Goal: Task Accomplishment & Management: Use online tool/utility

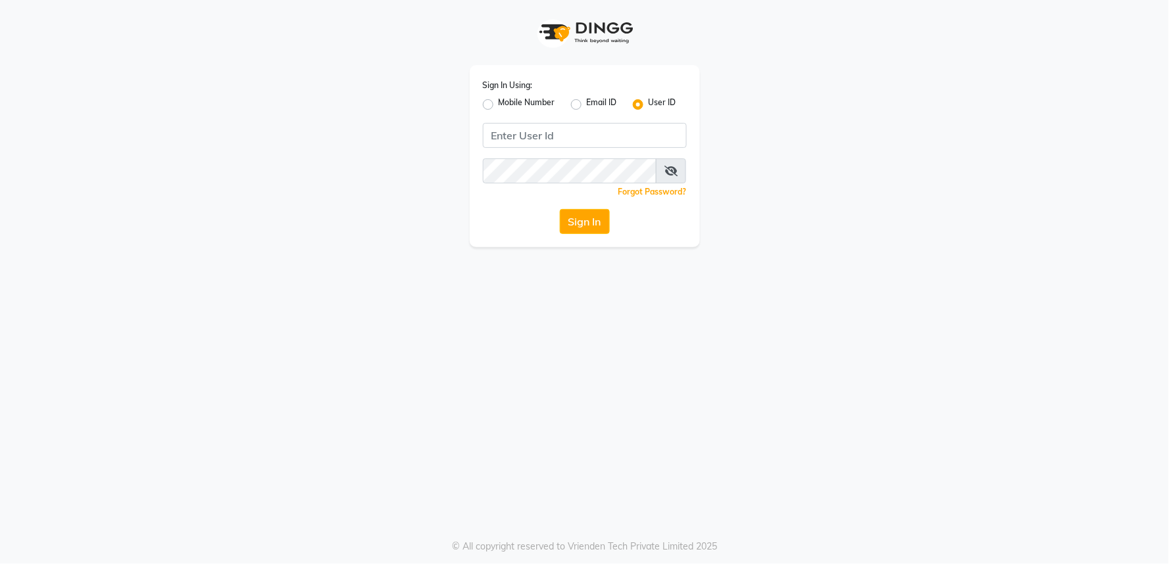
click at [499, 103] on label "Mobile Number" at bounding box center [527, 105] width 57 height 16
click at [499, 103] on input "Mobile Number" at bounding box center [503, 101] width 9 height 9
radio input "true"
radio input "false"
click at [593, 135] on input "Username" at bounding box center [607, 135] width 160 height 25
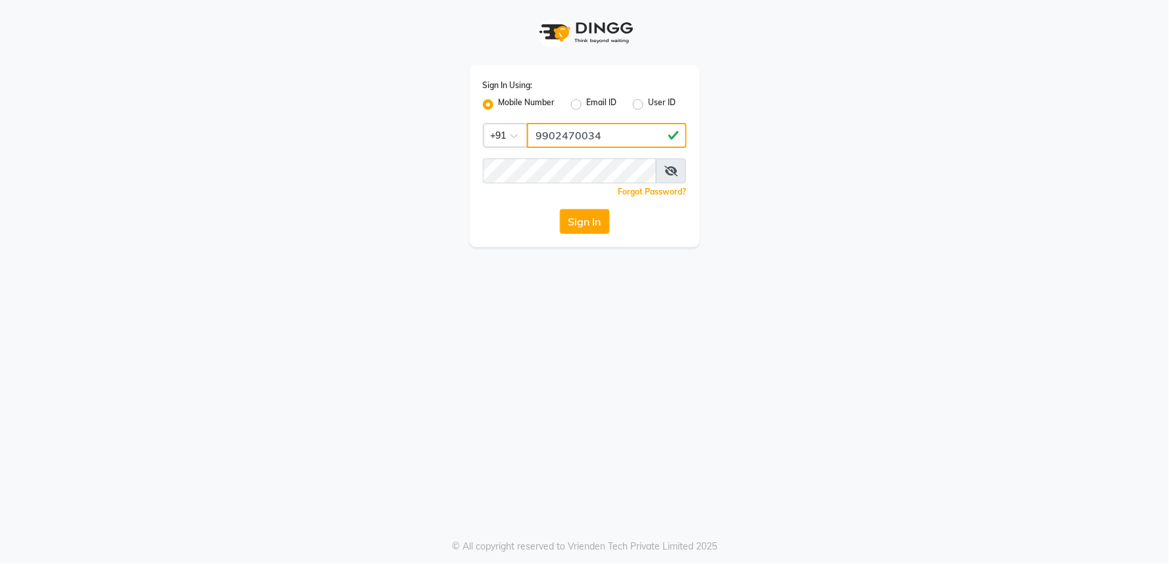
type input "9902470034"
drag, startPoint x: 749, startPoint y: 335, endPoint x: 733, endPoint y: 345, distance: 17.7
click at [749, 335] on div "Sign In Using: Mobile Number Email ID User ID Country Code × [PHONE_NUMBER] Rem…" at bounding box center [584, 282] width 1169 height 564
click at [582, 225] on button "Sign In" at bounding box center [585, 221] width 50 height 25
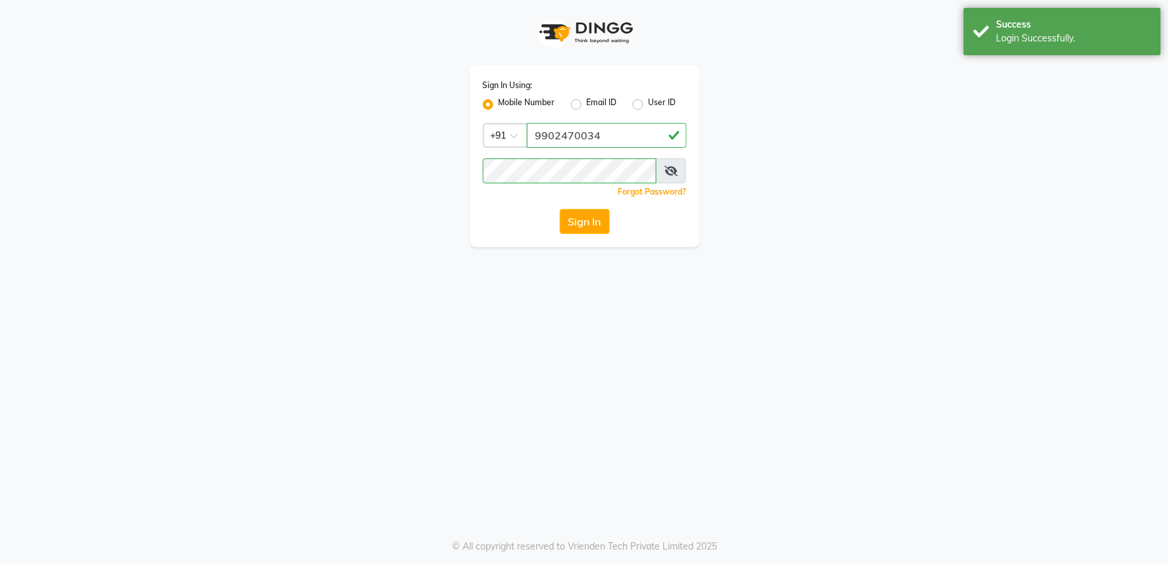
select select "89"
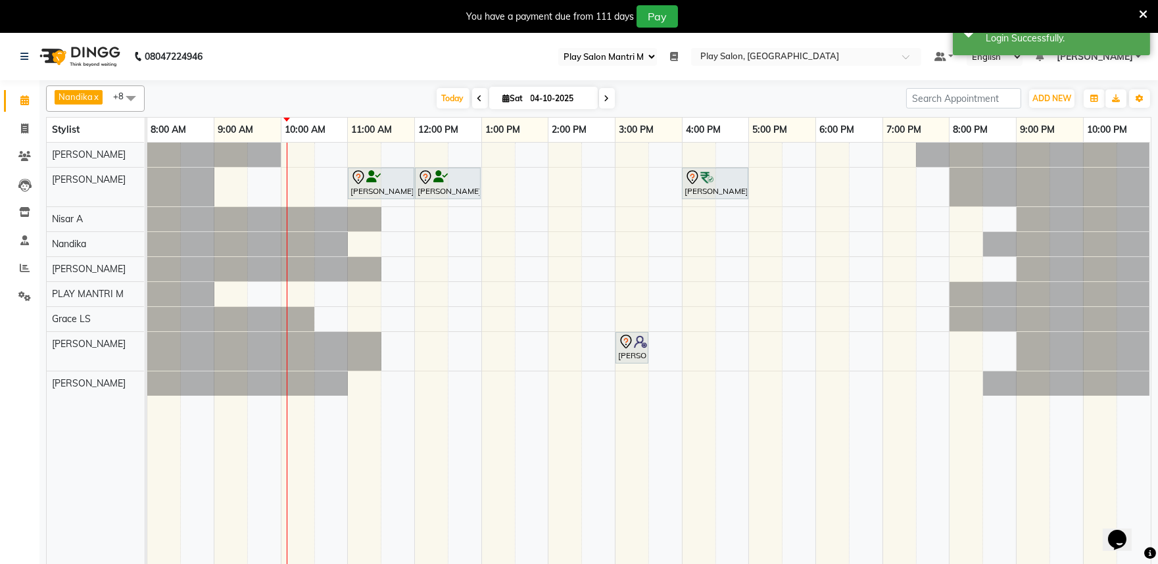
click at [478, 96] on icon at bounding box center [480, 99] width 5 height 8
type input "03-10-2025"
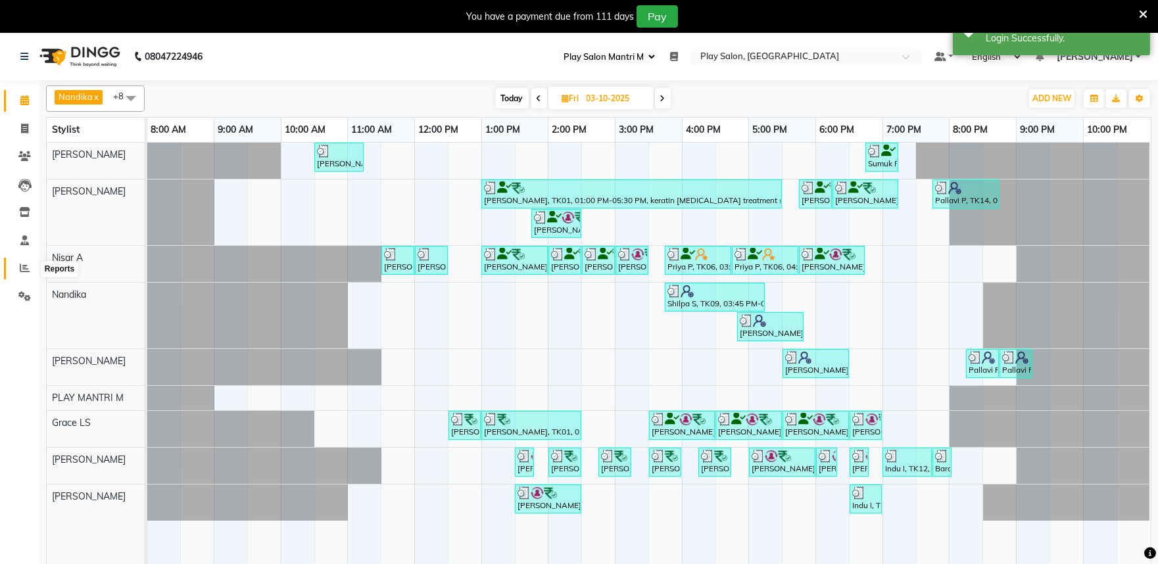
click at [26, 270] on icon at bounding box center [25, 268] width 10 height 10
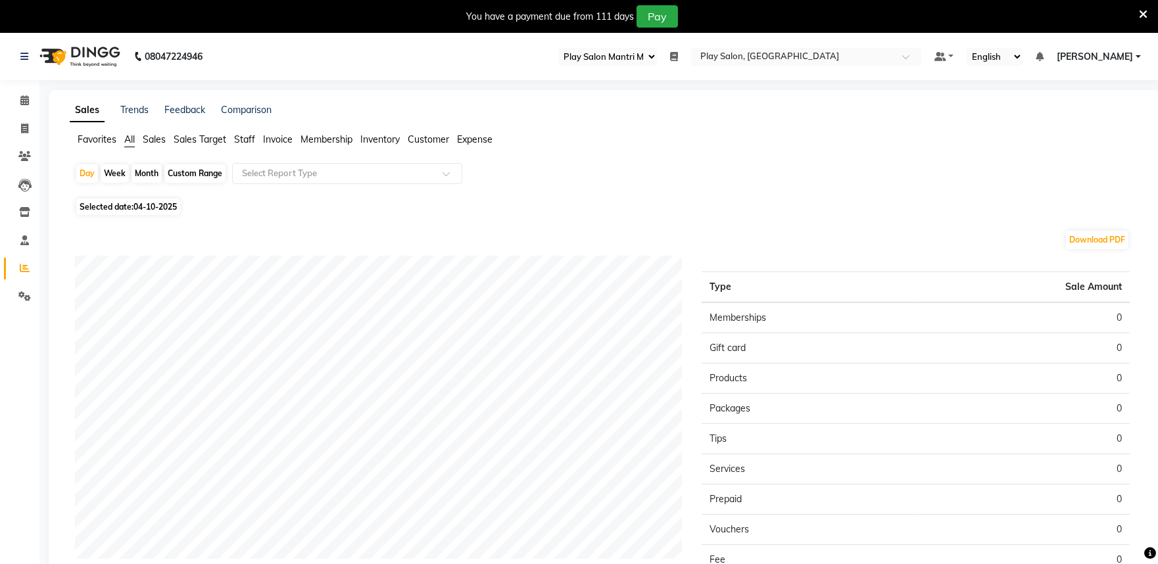
click at [149, 206] on span "04-10-2025" at bounding box center [155, 207] width 43 height 10
select select "10"
select select "2025"
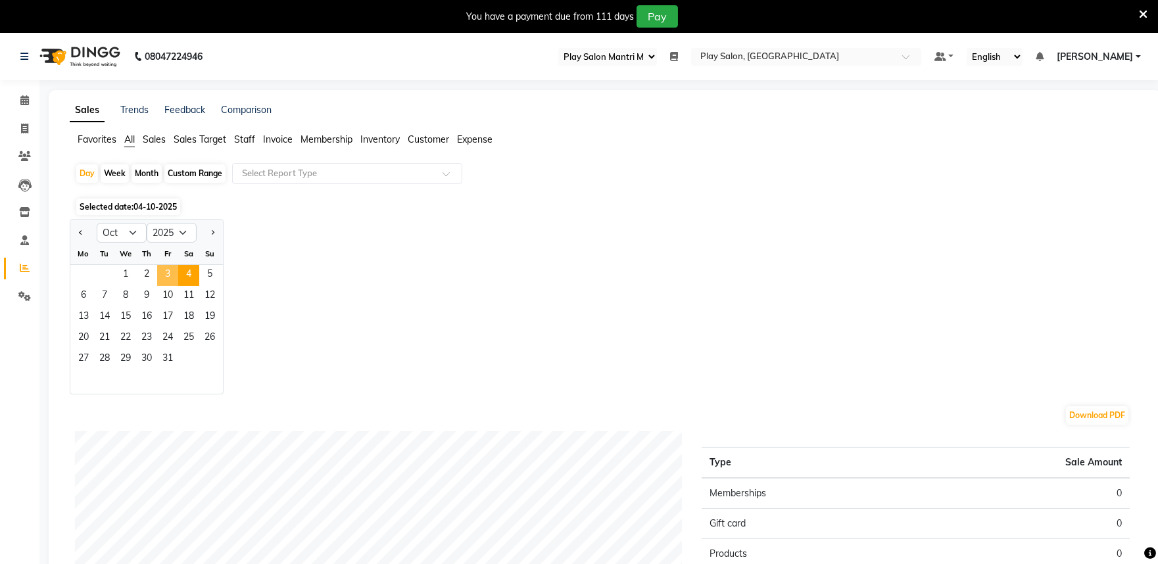
click at [169, 276] on span "3" at bounding box center [167, 275] width 21 height 21
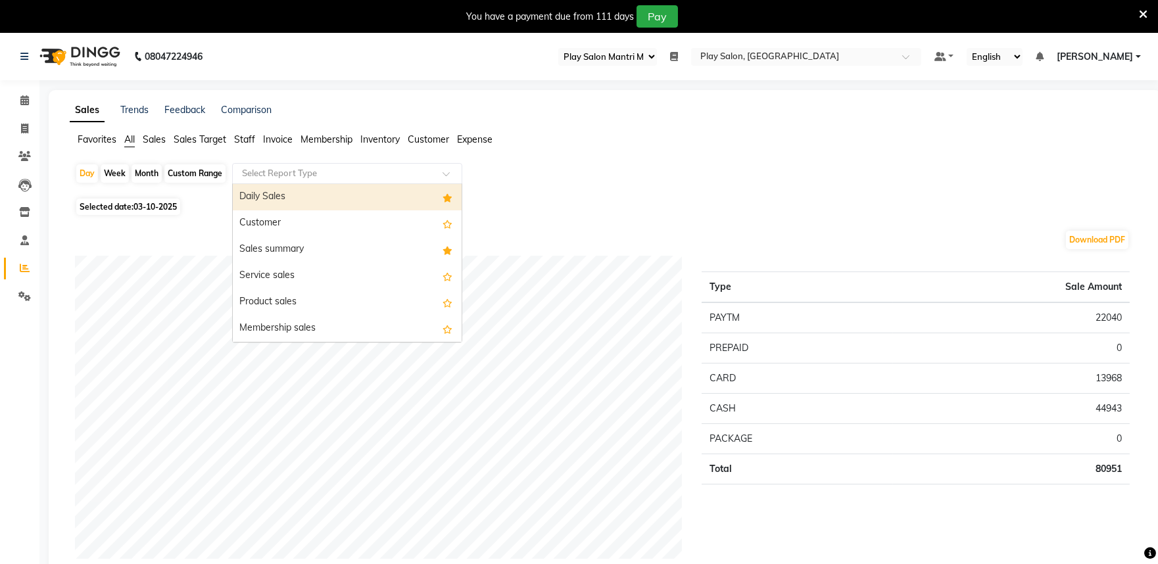
click at [265, 172] on input "text" at bounding box center [333, 173] width 189 height 13
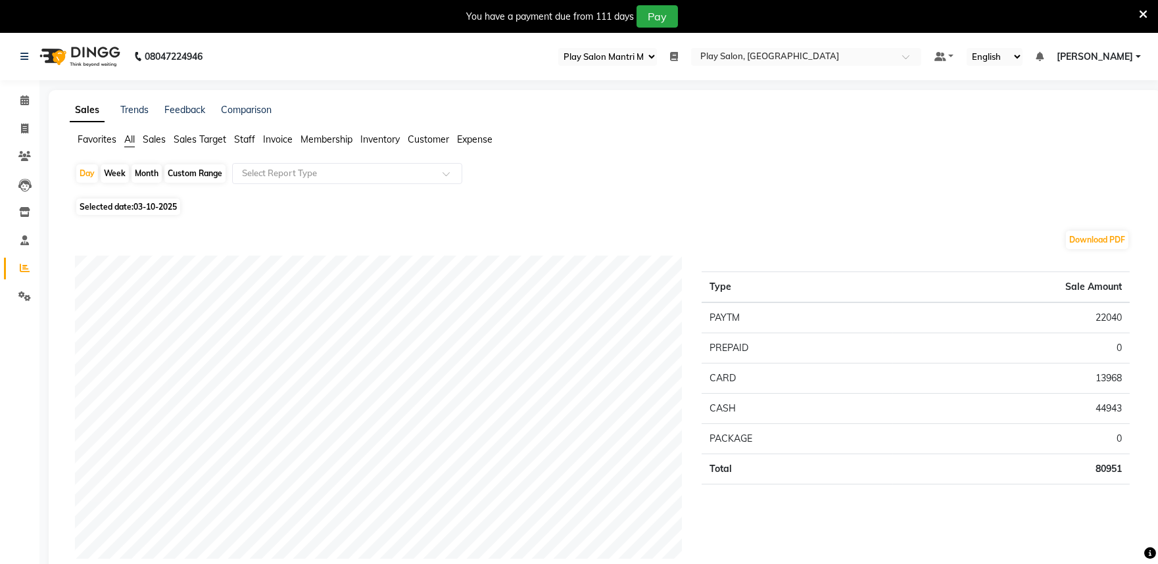
click at [241, 139] on span "Staff" at bounding box center [244, 140] width 21 height 12
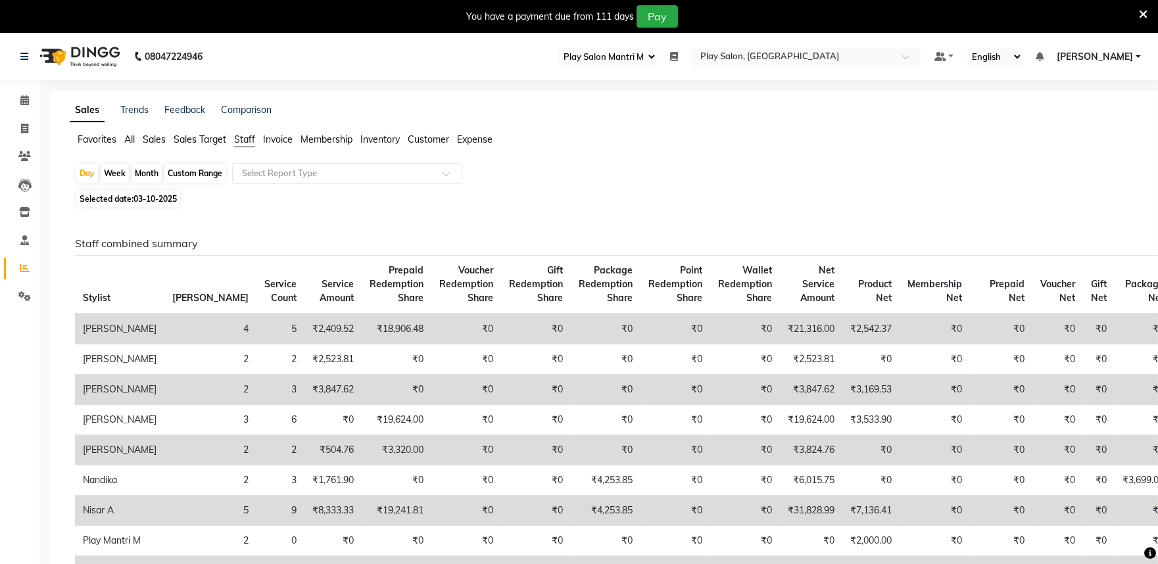
click at [247, 139] on span "Staff" at bounding box center [244, 140] width 21 height 12
click at [149, 197] on span "03-10-2025" at bounding box center [155, 199] width 43 height 10
select select "10"
select select "2025"
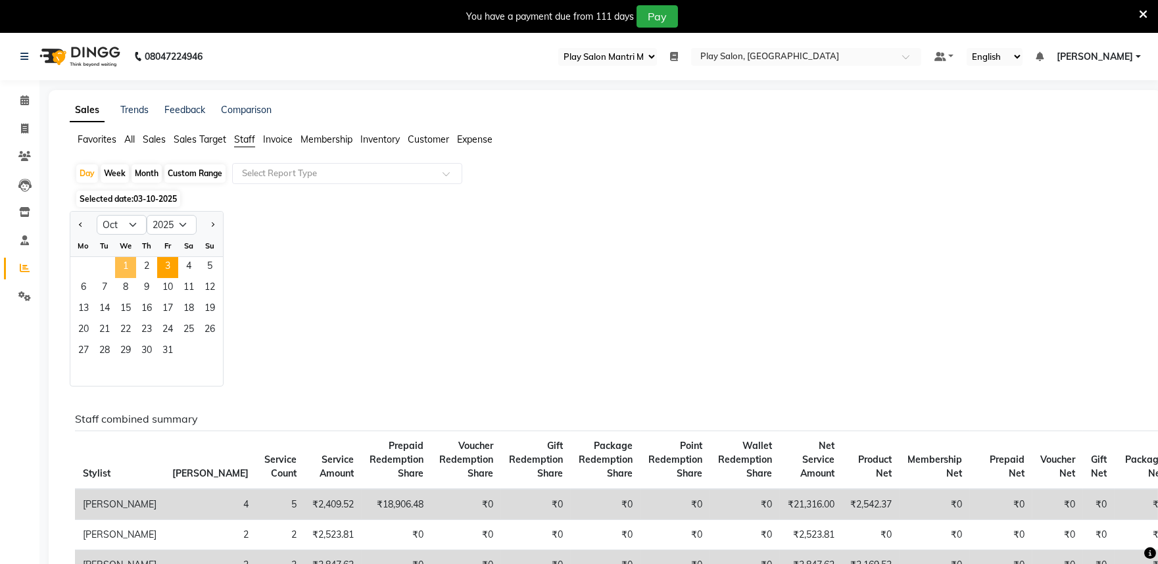
click at [126, 264] on span "1" at bounding box center [125, 267] width 21 height 21
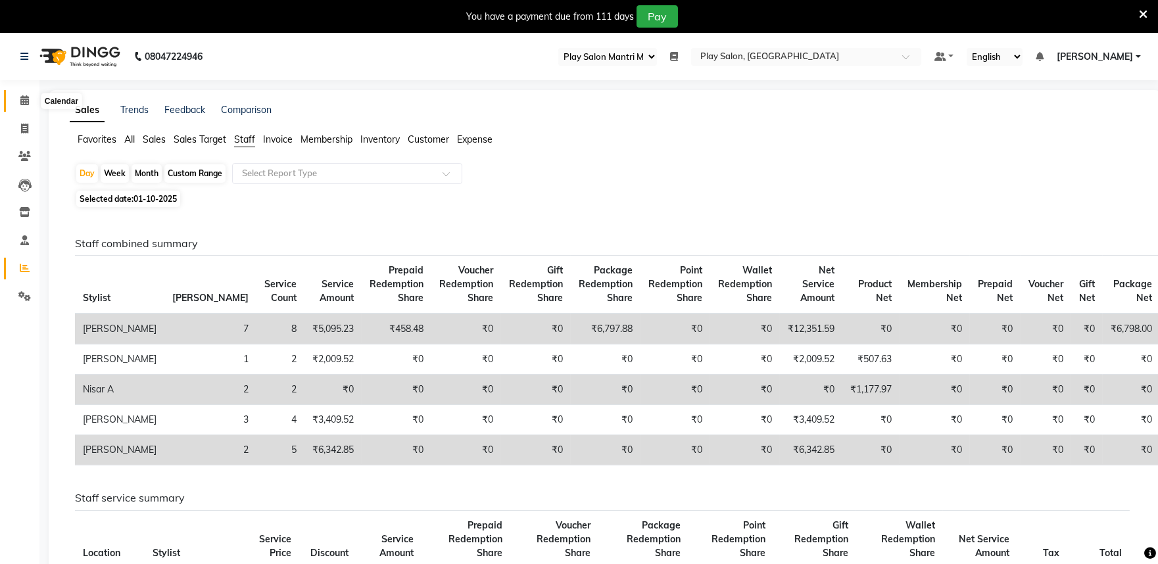
click at [24, 101] on icon at bounding box center [24, 100] width 9 height 10
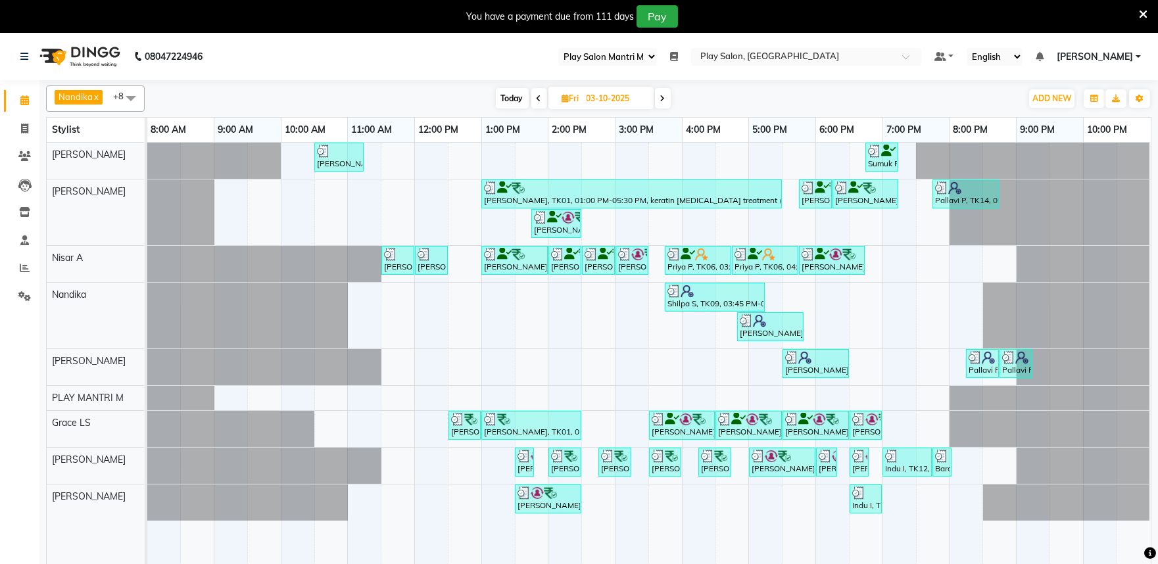
click at [666, 97] on span at bounding box center [663, 98] width 16 height 20
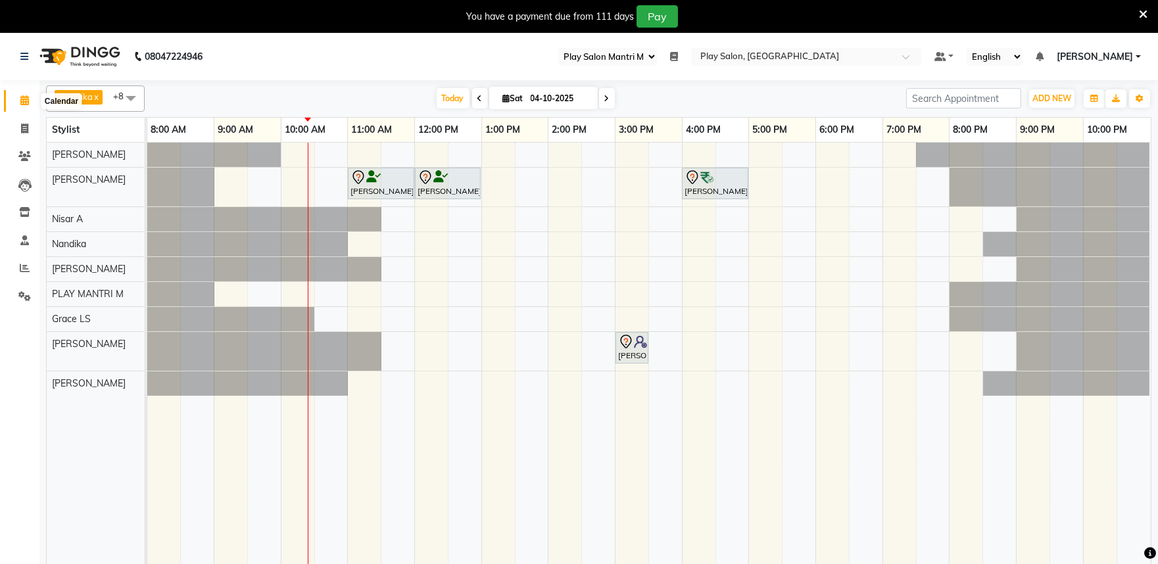
drag, startPoint x: 24, startPoint y: 100, endPoint x: 187, endPoint y: 320, distance: 274.2
click at [24, 99] on icon at bounding box center [24, 100] width 9 height 10
click at [605, 97] on icon at bounding box center [607, 99] width 5 height 8
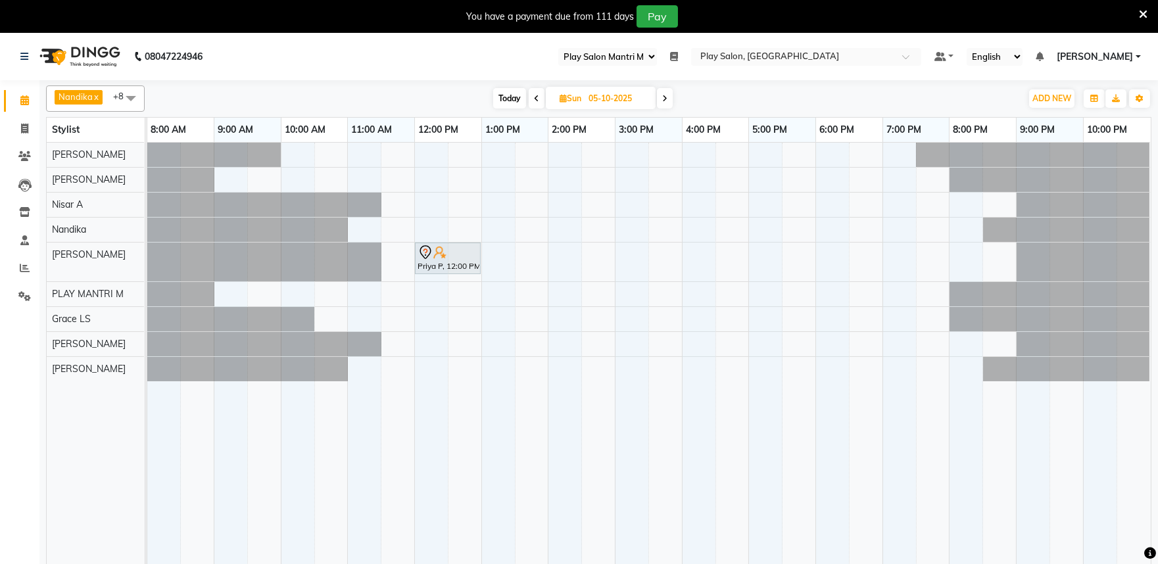
click at [535, 100] on icon at bounding box center [536, 99] width 5 height 8
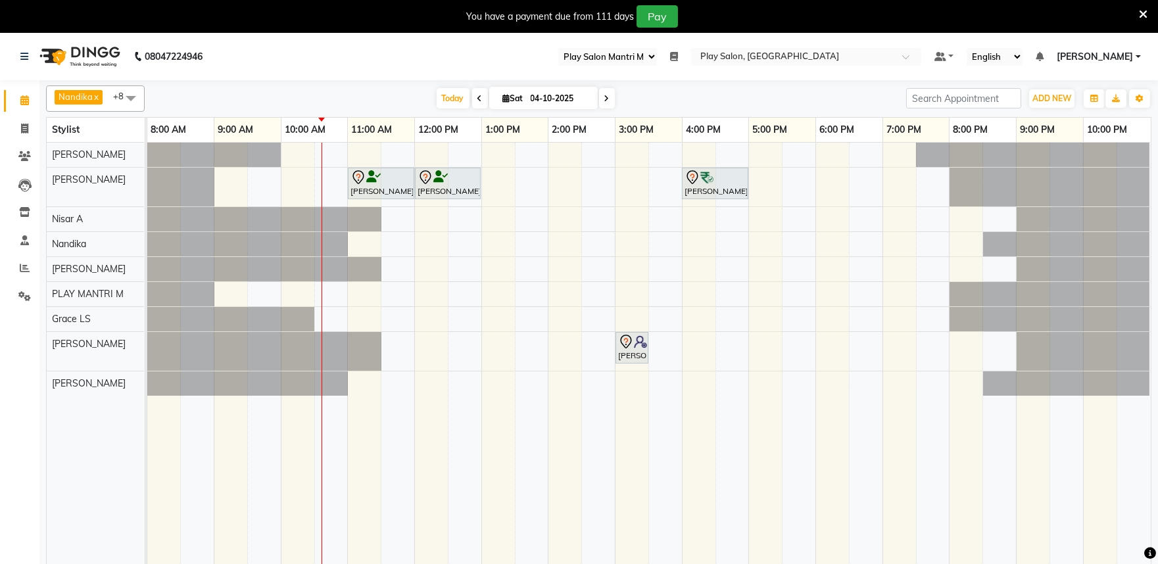
click at [478, 97] on icon at bounding box center [480, 99] width 5 height 8
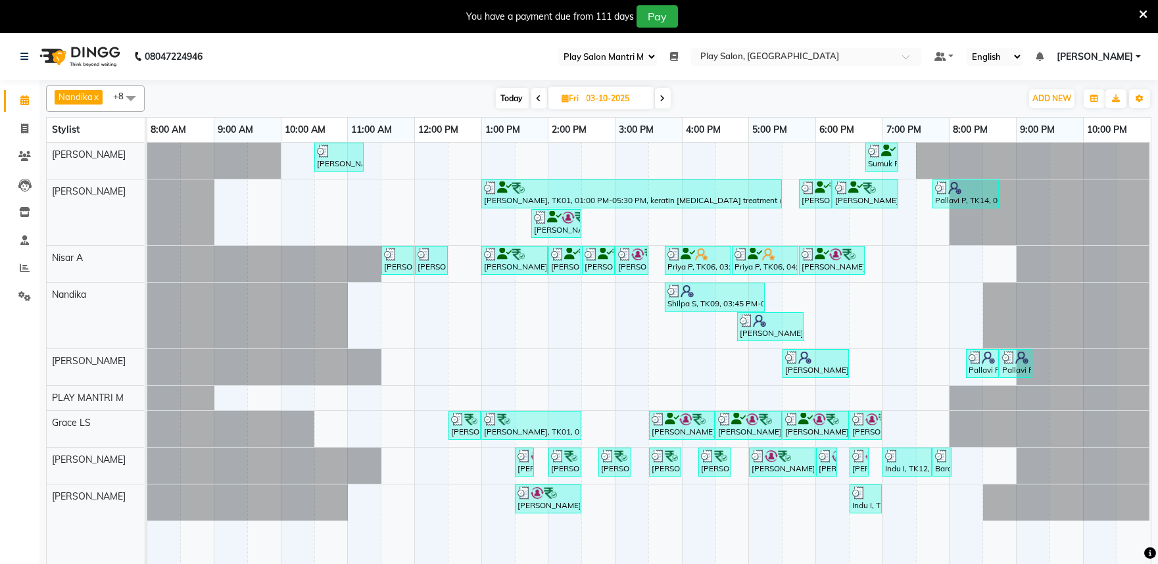
drag, startPoint x: 661, startPoint y: 95, endPoint x: 666, endPoint y: 99, distance: 7.0
click at [662, 95] on icon at bounding box center [662, 99] width 5 height 8
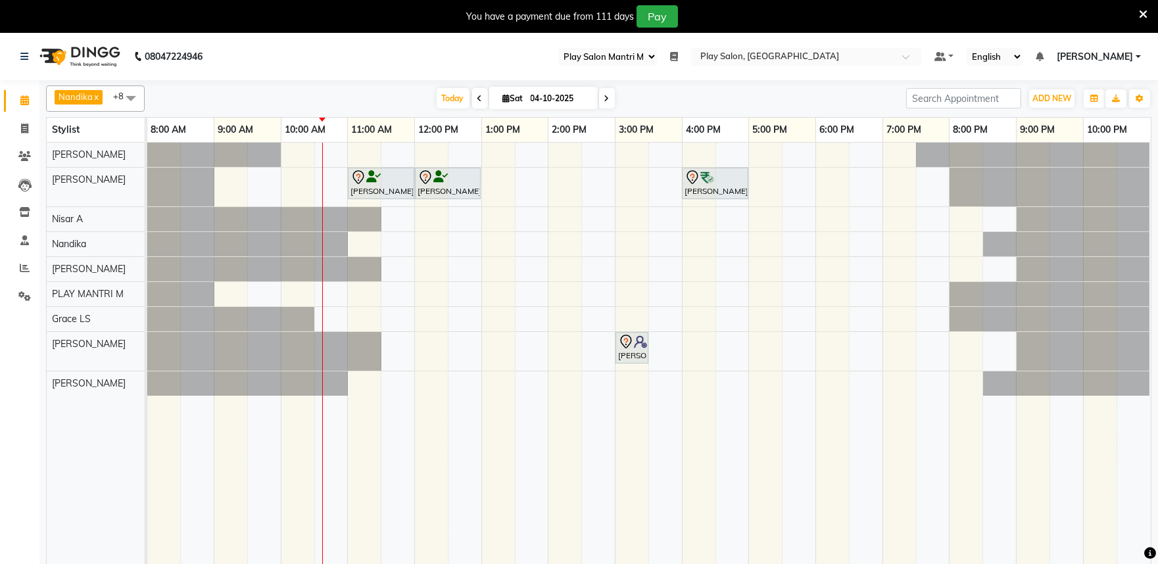
click at [478, 99] on icon at bounding box center [480, 99] width 5 height 8
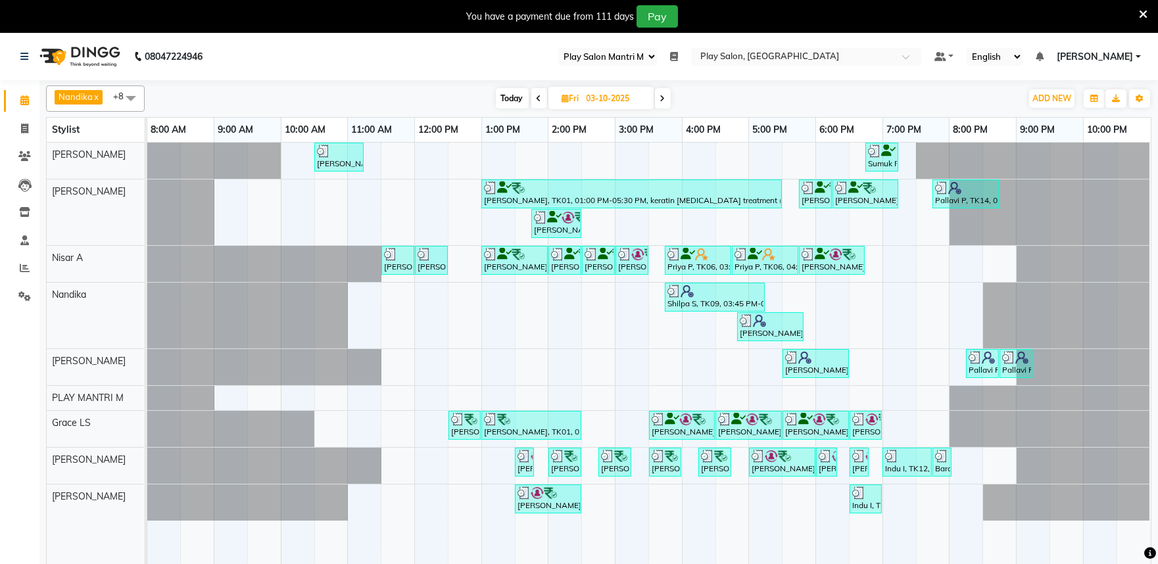
click at [662, 95] on icon at bounding box center [662, 99] width 5 height 8
type input "04-10-2025"
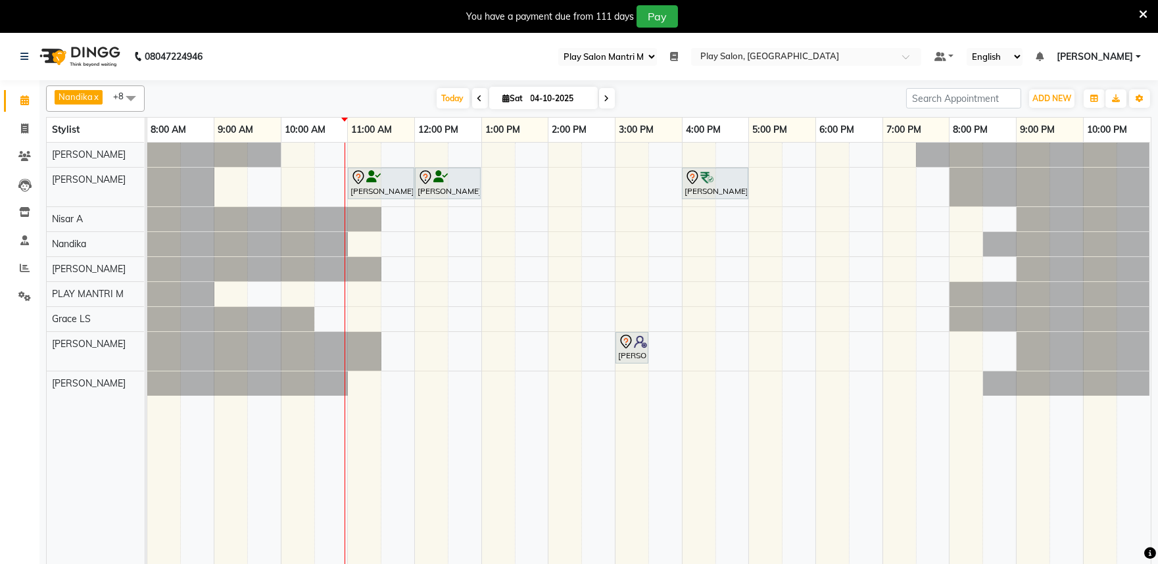
click at [76, 93] on span "Nandika" at bounding box center [76, 96] width 34 height 11
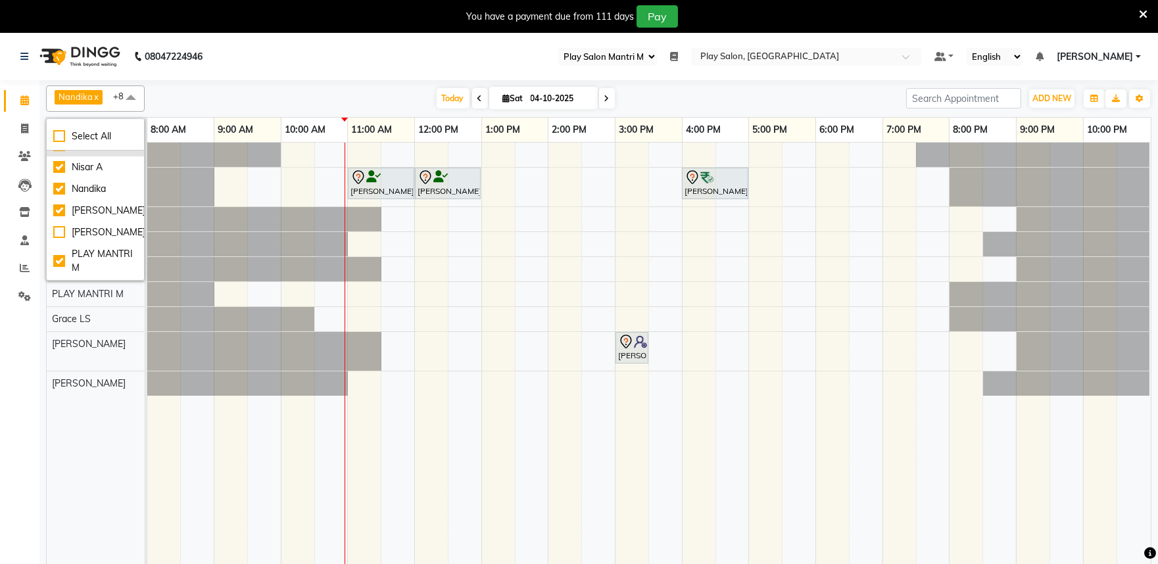
scroll to position [73, 0]
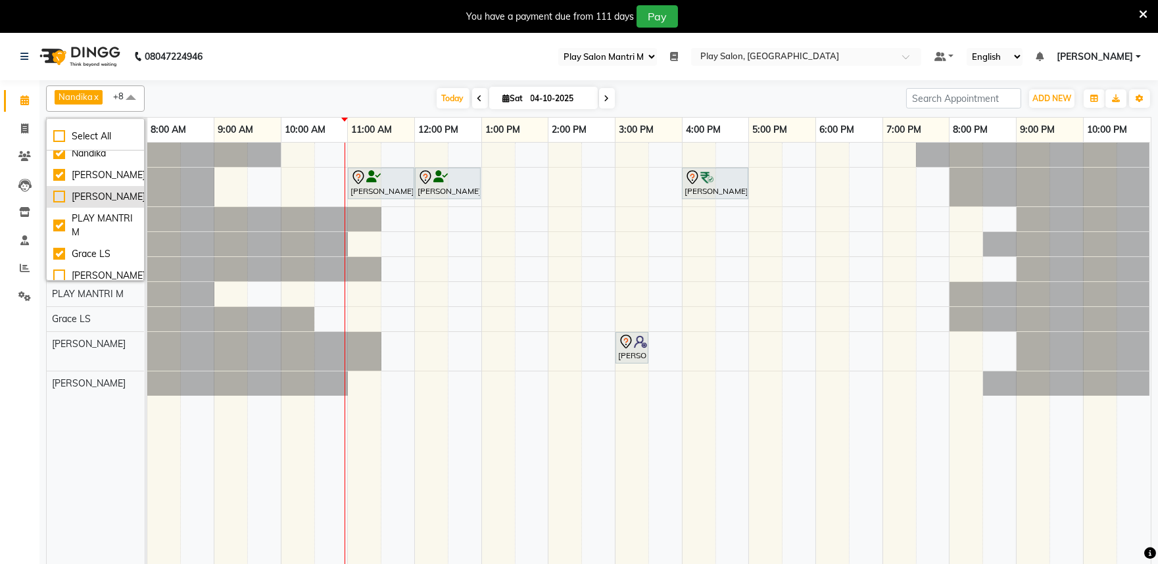
click at [62, 204] on div "[PERSON_NAME]" at bounding box center [95, 197] width 84 height 14
checkbox input "true"
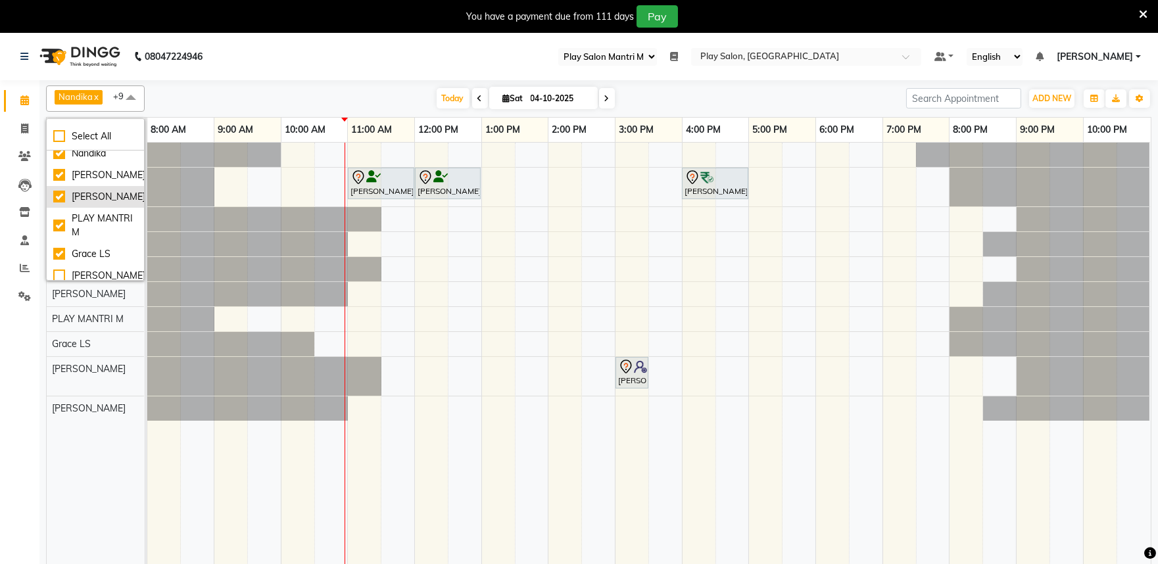
scroll to position [146, 0]
click at [57, 210] on div "[PERSON_NAME]" at bounding box center [95, 203] width 84 height 14
checkbox input "true"
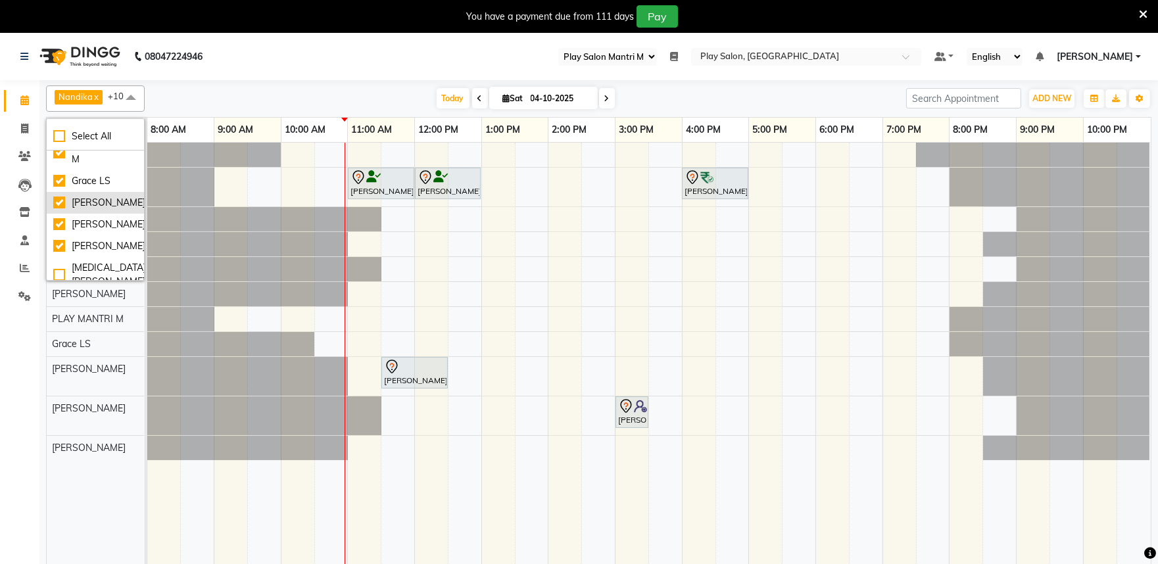
scroll to position [219, 0]
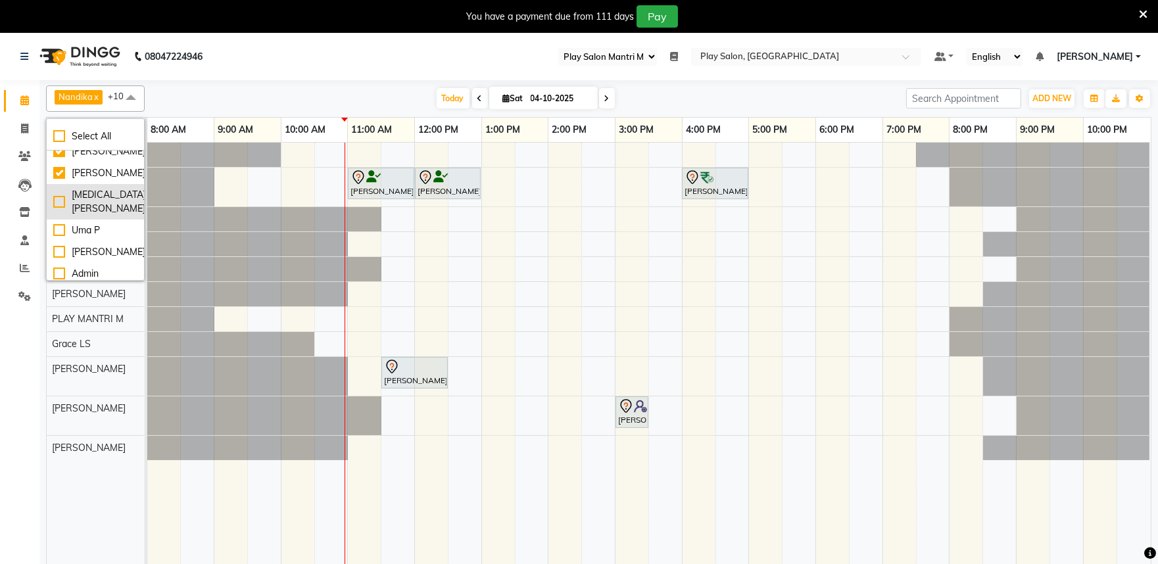
click at [61, 216] on div "[MEDICAL_DATA][PERSON_NAME]" at bounding box center [95, 202] width 84 height 28
checkbox input "true"
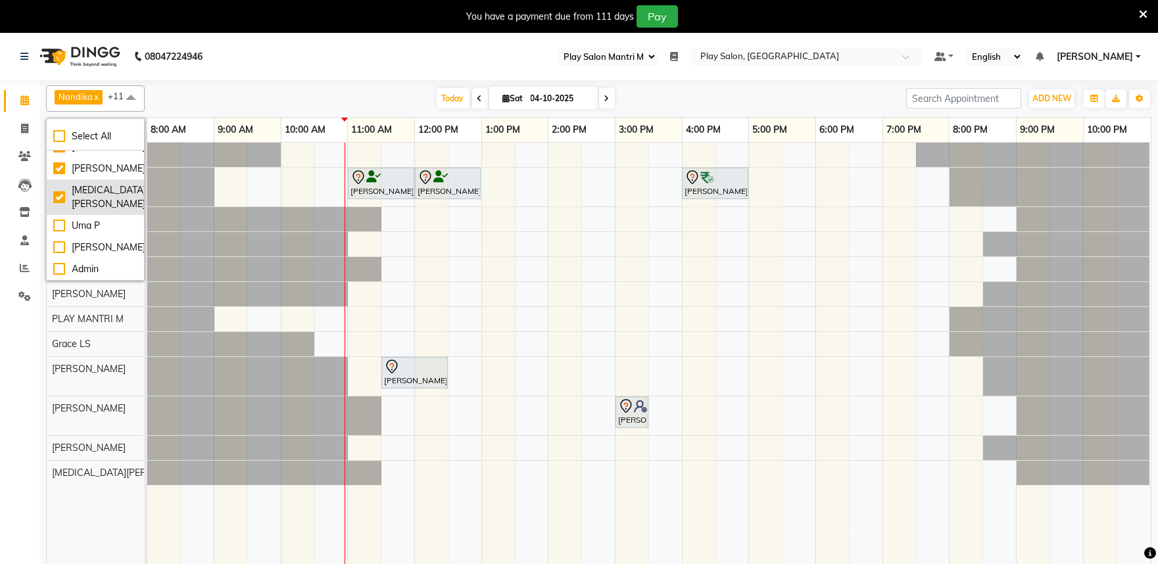
scroll to position [264, 0]
click at [618, 310] on div "[PERSON_NAME], TK02, 11:00 AM-12:00 PM, Hair Cut [DEMOGRAPHIC_DATA] (Head Styli…" at bounding box center [649, 362] width 1004 height 438
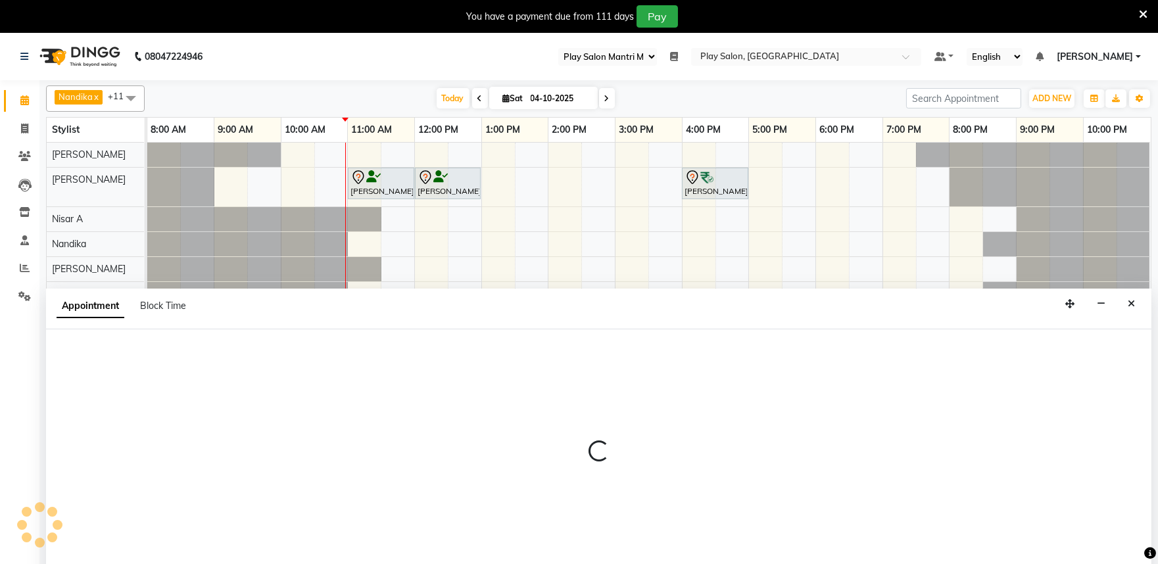
scroll to position [33, 0]
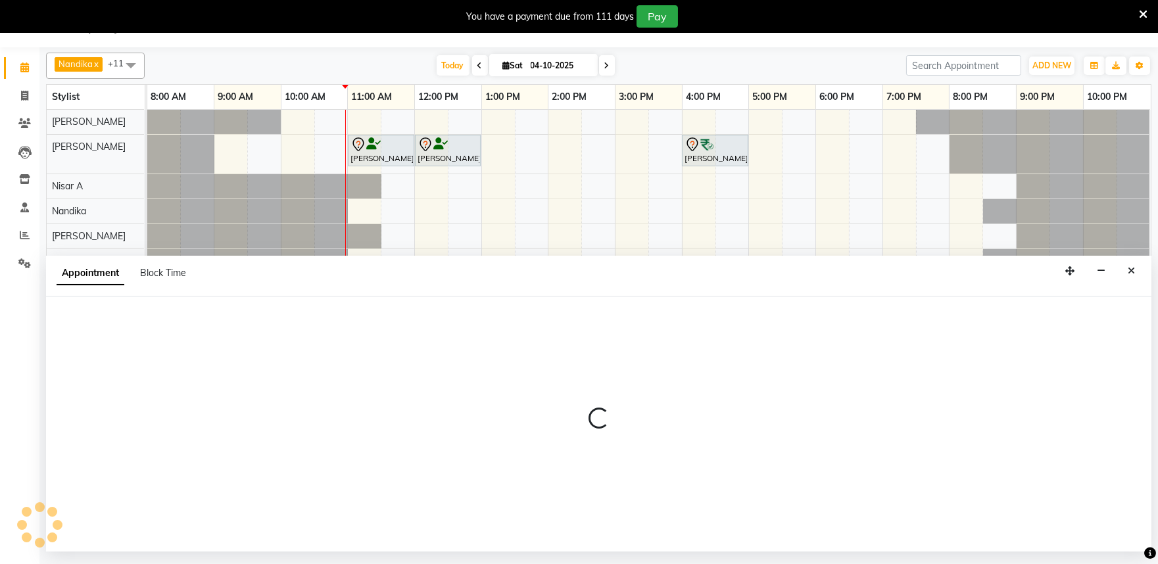
select select "81313"
select select "900"
select select "tentative"
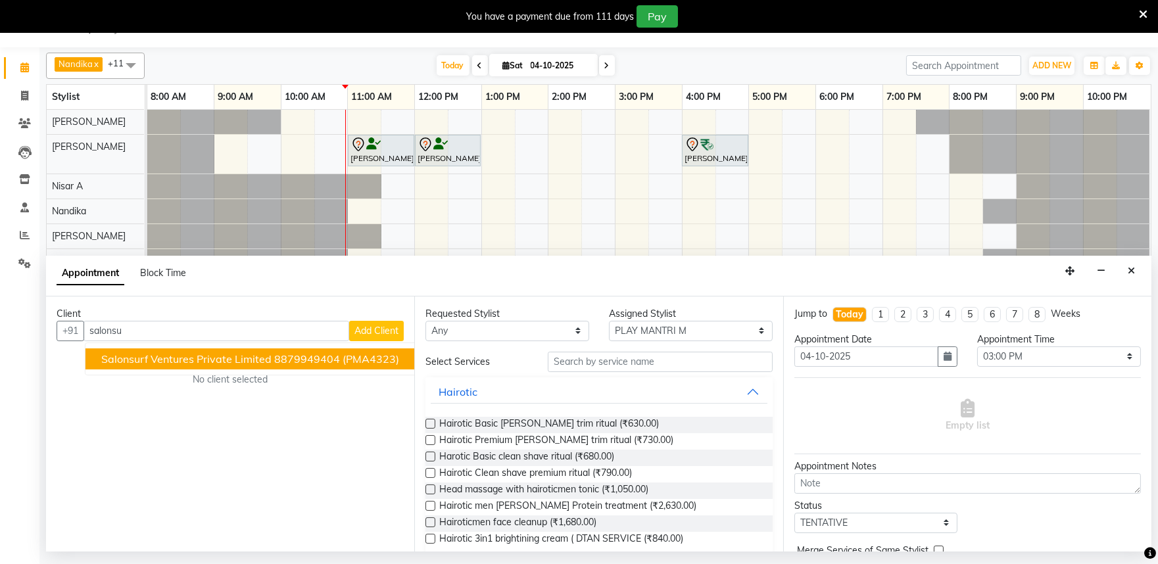
click at [228, 357] on span "Salonsurf Ventures Private Limited" at bounding box center [186, 359] width 170 height 13
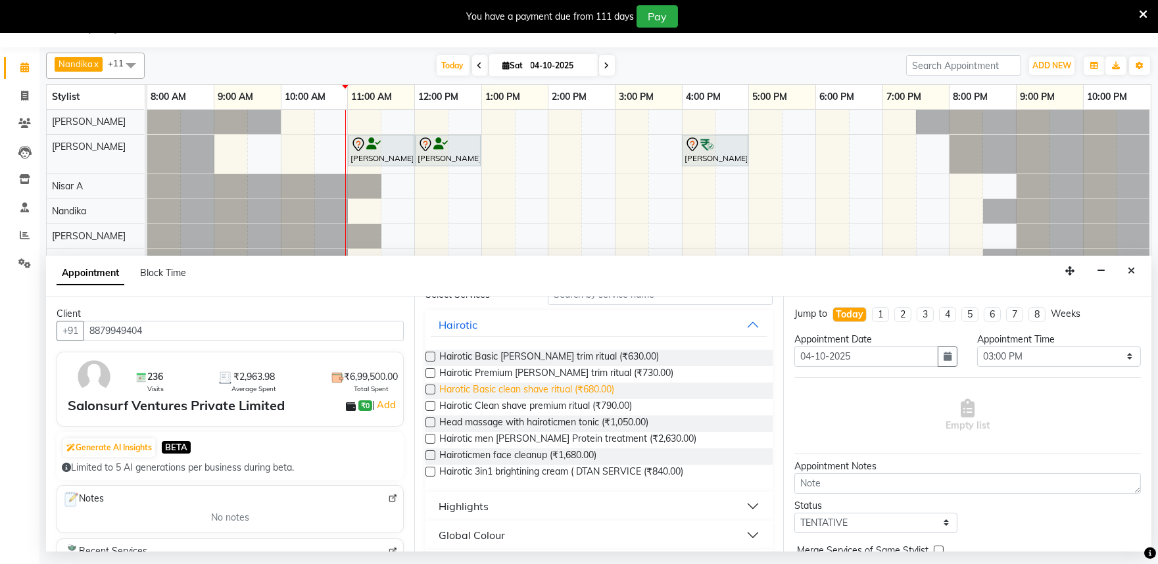
scroll to position [146, 0]
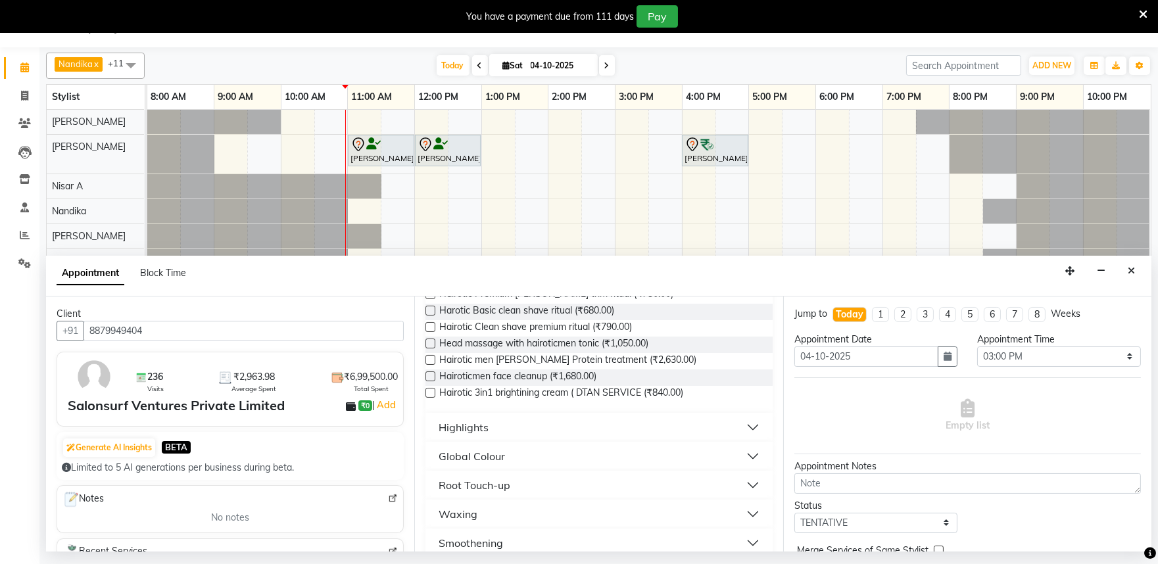
type input "8879949404"
click at [388, 498] on img at bounding box center [393, 499] width 10 height 10
click at [1132, 274] on icon "Close" at bounding box center [1131, 270] width 7 height 9
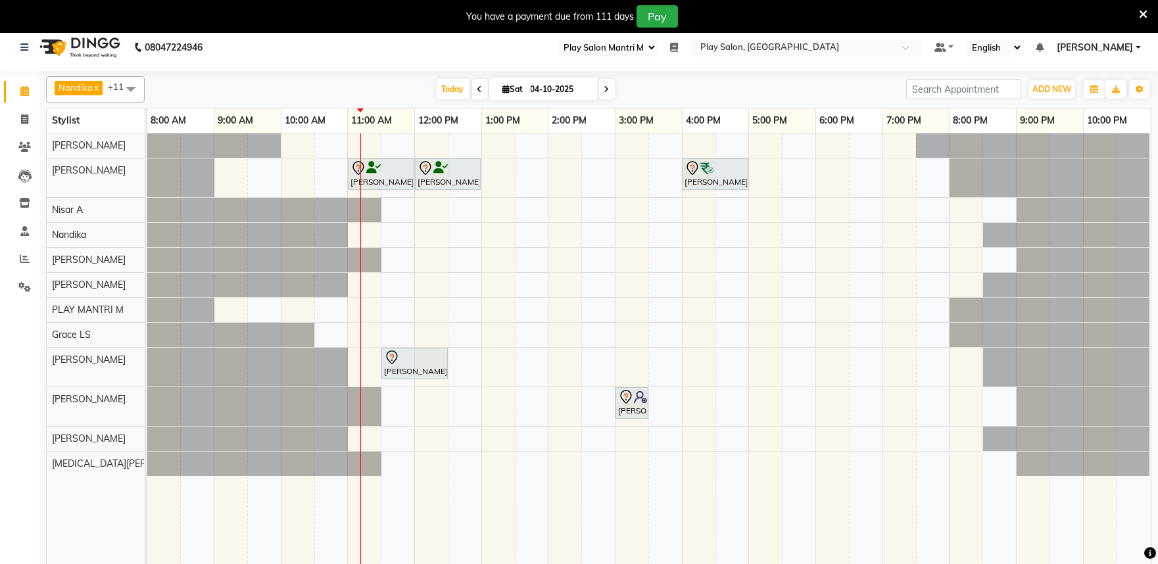
scroll to position [0, 0]
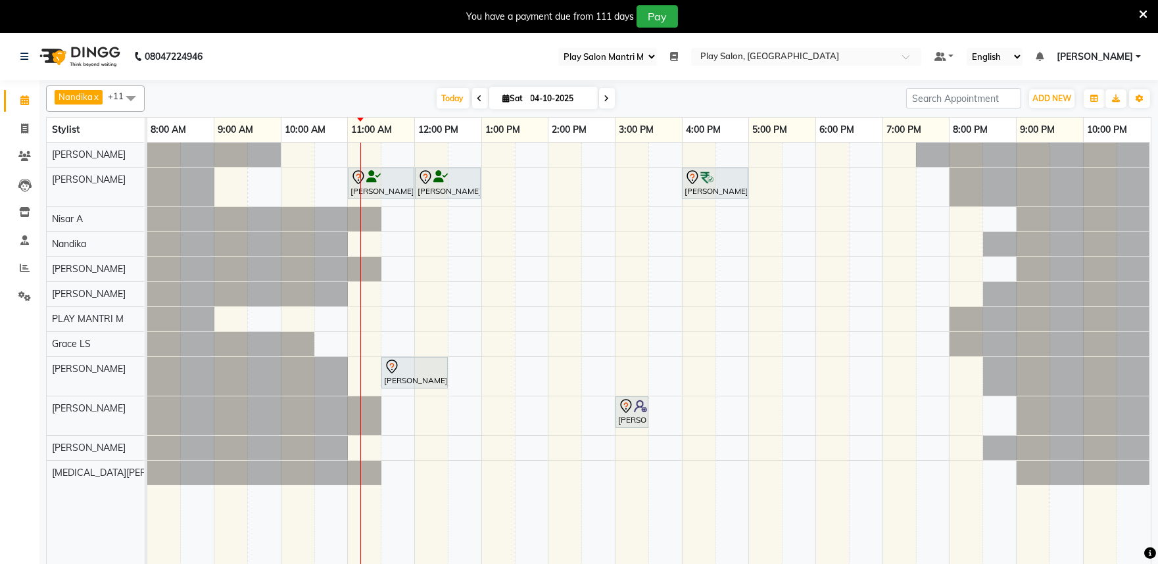
click at [678, 53] on icon at bounding box center [674, 56] width 8 height 9
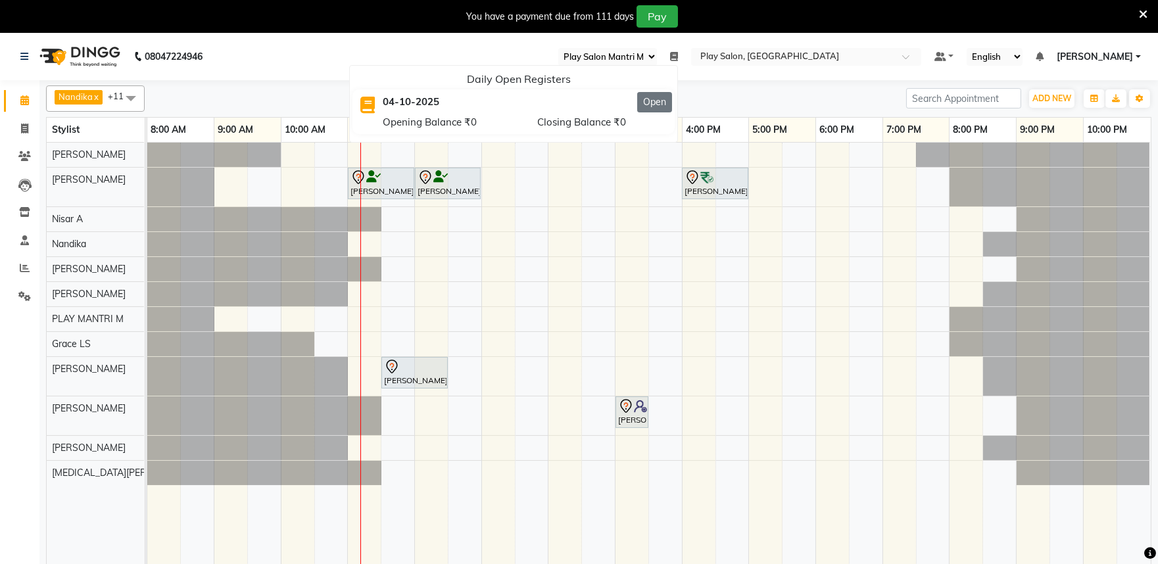
click at [672, 101] on button "Open" at bounding box center [654, 102] width 35 height 20
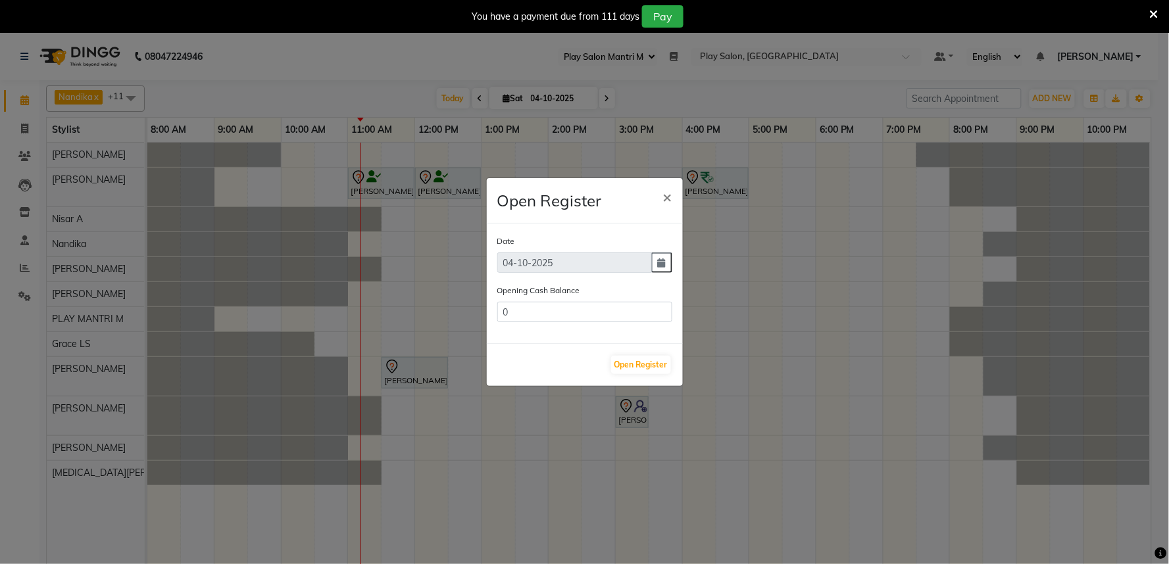
type input "770904.97"
click at [620, 367] on button "Open Register" at bounding box center [641, 365] width 60 height 18
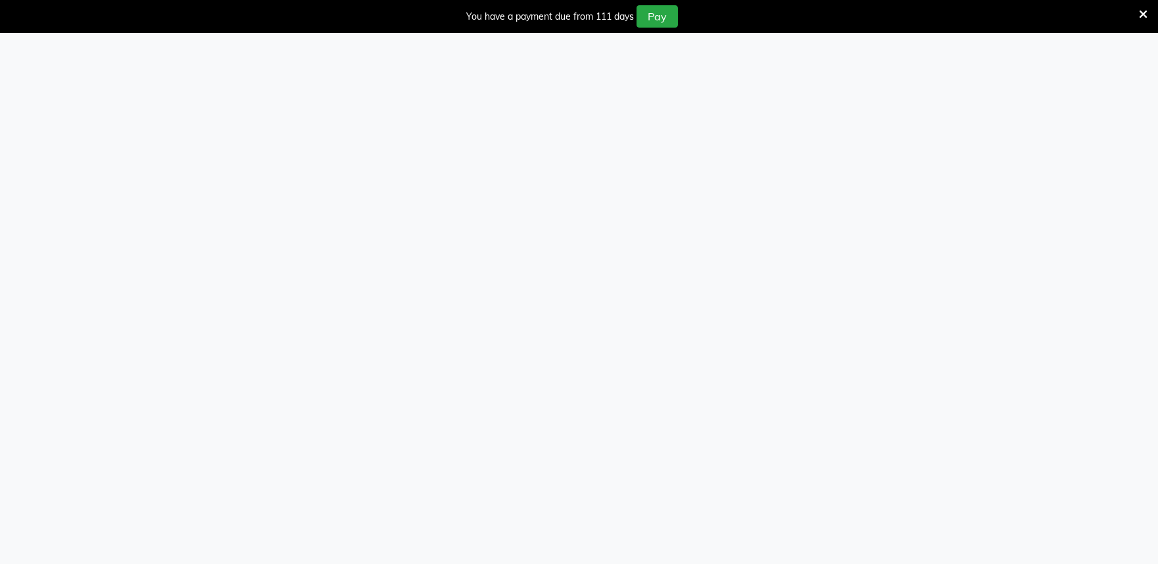
select select "89"
